Goal: Information Seeking & Learning: Learn about a topic

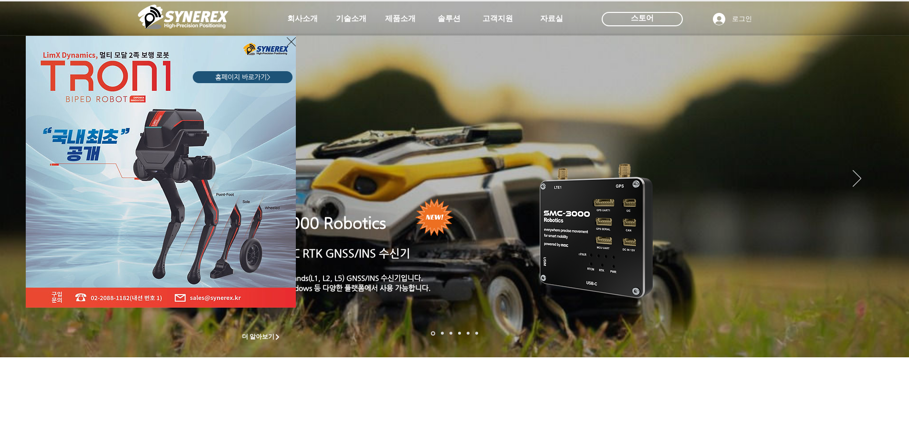
click at [262, 336] on div "LimX Dinamics" at bounding box center [454, 219] width 909 height 439
click at [294, 42] on icon "사이트로 돌아가기" at bounding box center [291, 42] width 9 height 12
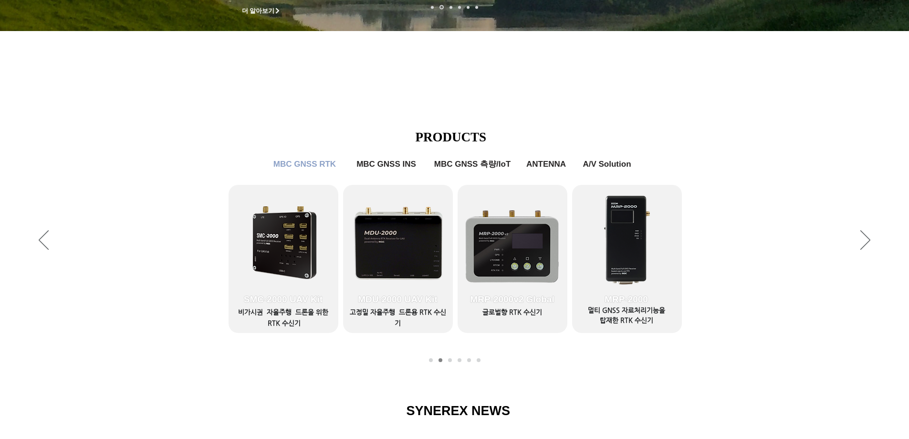
scroll to position [334, 0]
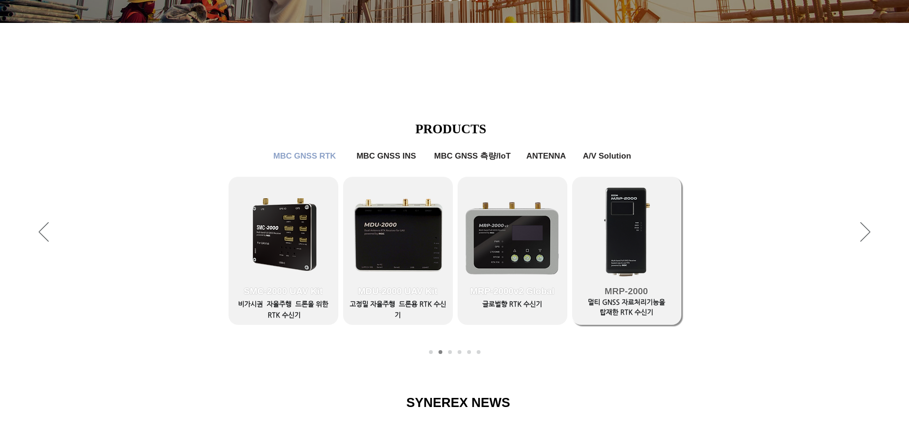
click at [643, 307] on span "MRP-2000" at bounding box center [627, 291] width 110 height 67
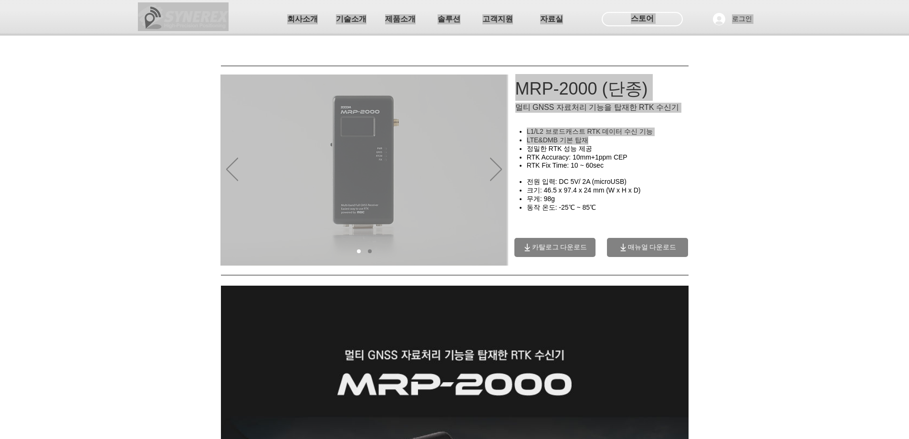
drag, startPoint x: 580, startPoint y: 136, endPoint x: 587, endPoint y: 146, distance: 11.8
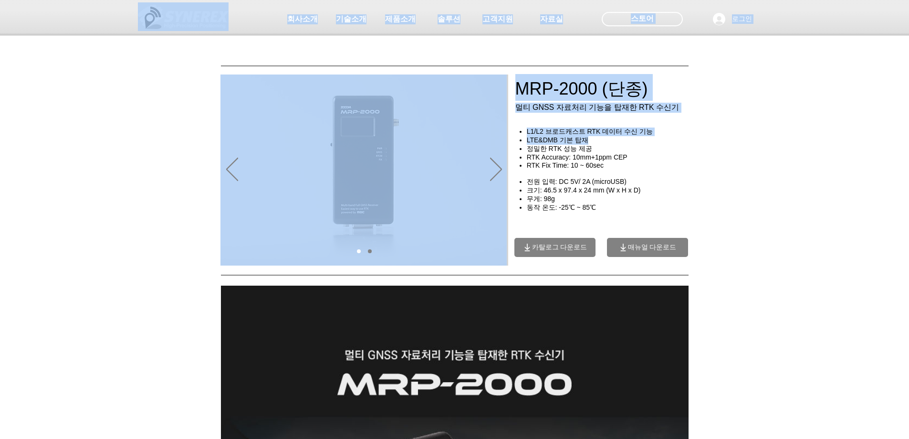
click at [587, 144] on span "LTE&DMB 기본 탑재" at bounding box center [558, 140] width 62 height 8
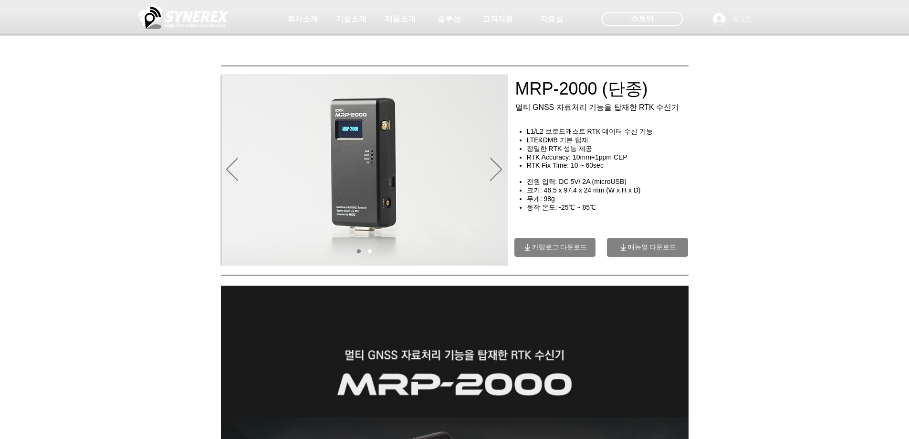
click at [587, 144] on span "LTE&DMB 기본 탑재" at bounding box center [558, 140] width 62 height 8
click at [573, 144] on span "LTE&DMB 기본 탑재" at bounding box center [558, 140] width 62 height 8
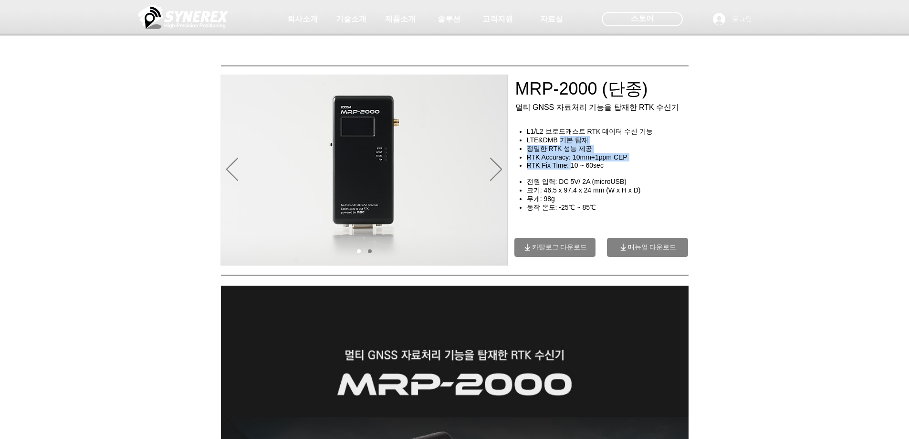
drag, startPoint x: 562, startPoint y: 147, endPoint x: 569, endPoint y: 171, distance: 25.2
click at [569, 169] on ul "L1/L2 브로드캐스트 RTK 데이터 수신 기능 LTE&DMB 기본 탑재 정밀한 RTK 성능 제공 RTK Accuracy: 10mm+1ppm …" at bounding box center [607, 148] width 178 height 42
click at [569, 169] on span "RTK Fix Time: 10 ~ 60sec" at bounding box center [565, 165] width 77 height 8
click at [590, 169] on span "RTK Fix Time: 10 ~ 60sec" at bounding box center [565, 165] width 77 height 8
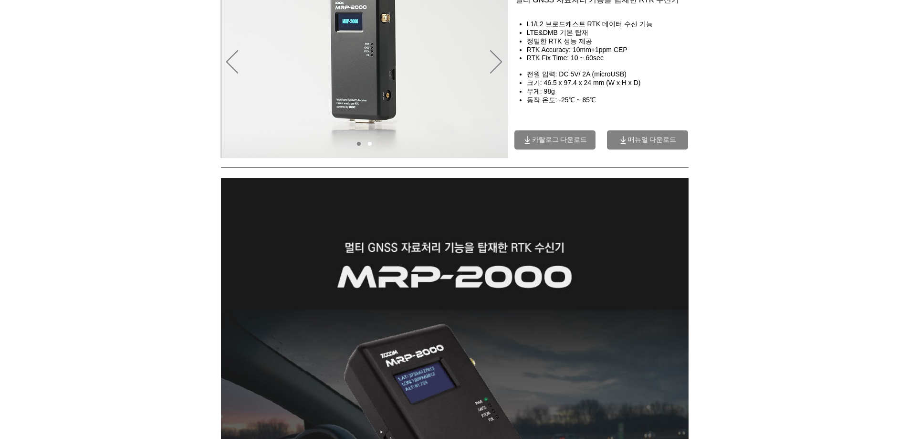
scroll to position [143, 0]
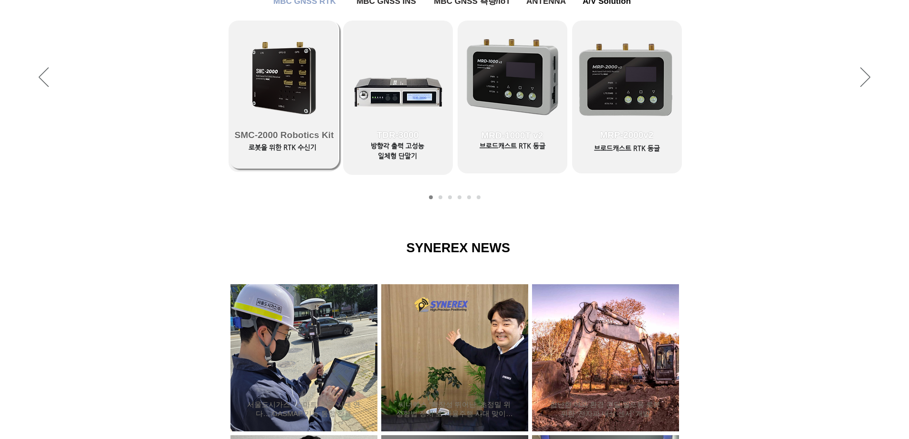
scroll to position [525, 0]
